Goal: Navigation & Orientation: Find specific page/section

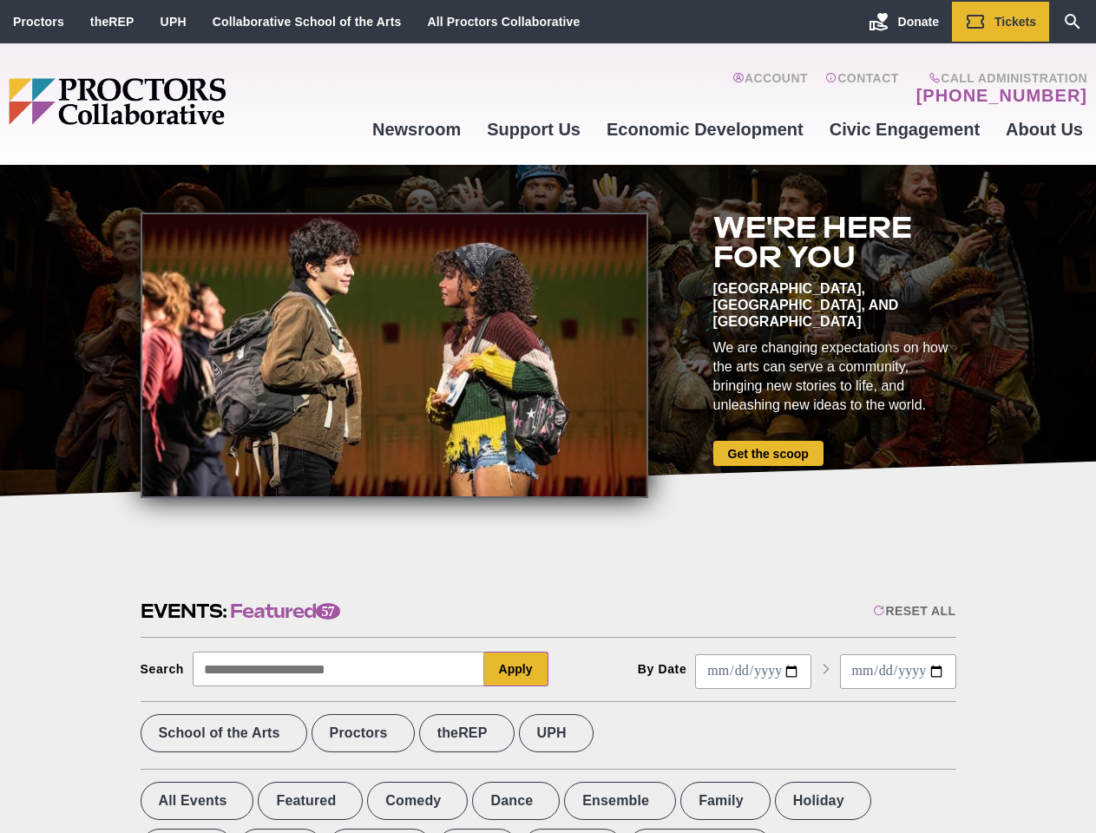
click at [547, 416] on div at bounding box center [394, 355] width 507 height 285
click at [913, 611] on div "Reset All" at bounding box center [914, 611] width 82 height 14
click at [516, 669] on button "Apply" at bounding box center [516, 668] width 64 height 35
